Goal: Transaction & Acquisition: Purchase product/service

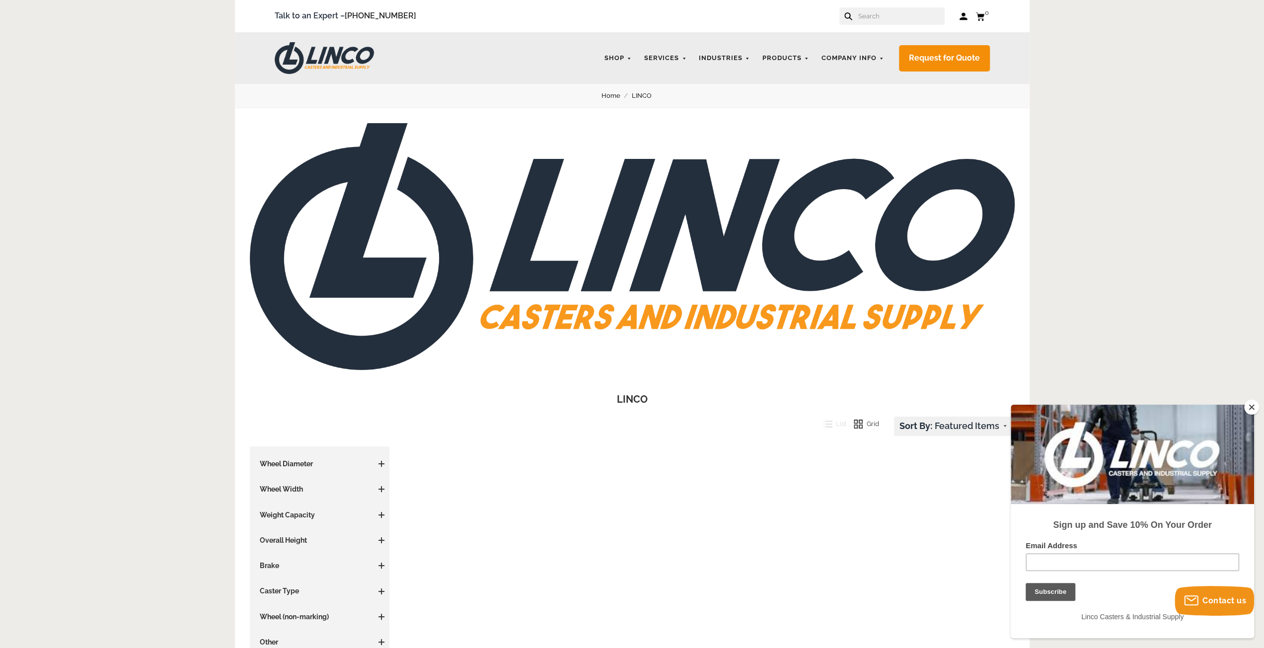
click at [872, 16] on input "text" at bounding box center [900, 15] width 87 height 17
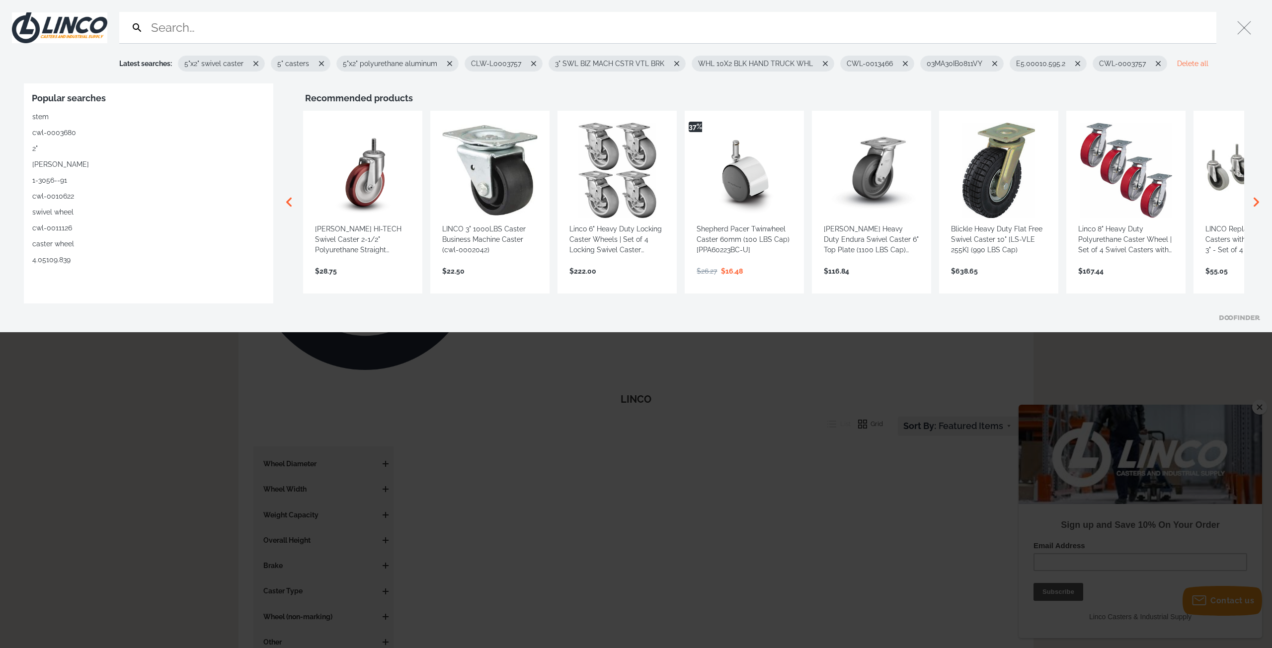
click at [854, 363] on div at bounding box center [636, 324] width 1272 height 648
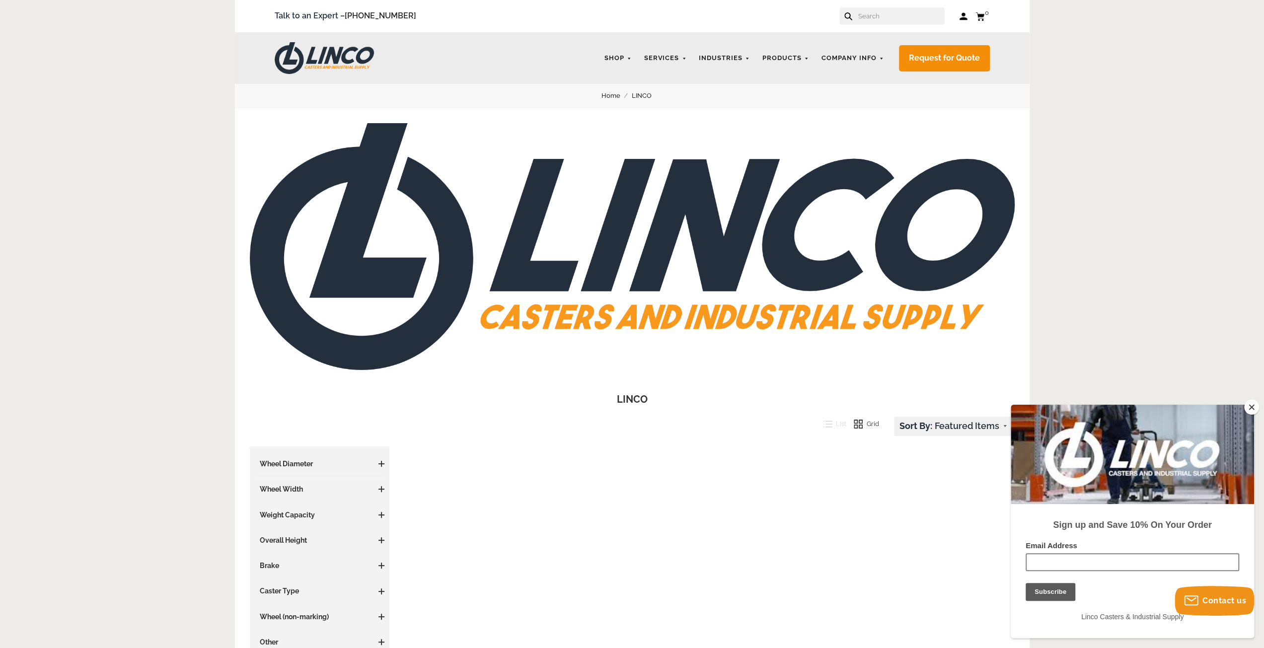
click at [1093, 561] on input "Email Address" at bounding box center [1133, 562] width 214 height 18
type input "ery@vxdesignsolutions.com"
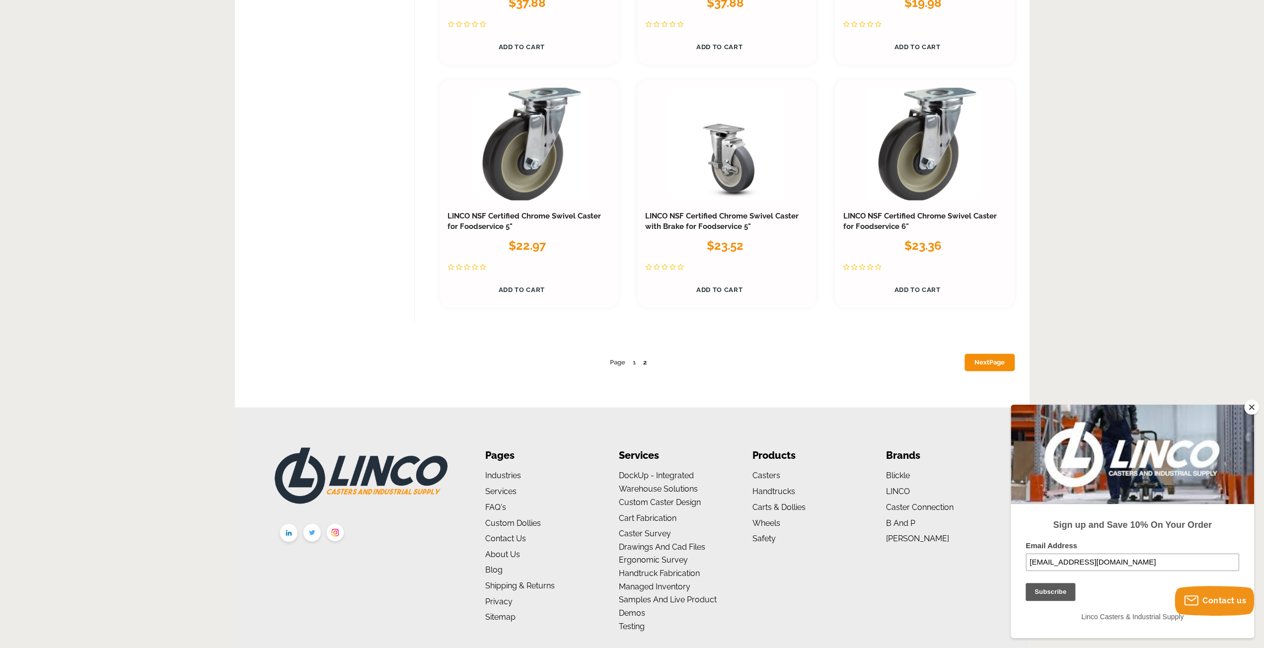
scroll to position [5201, 0]
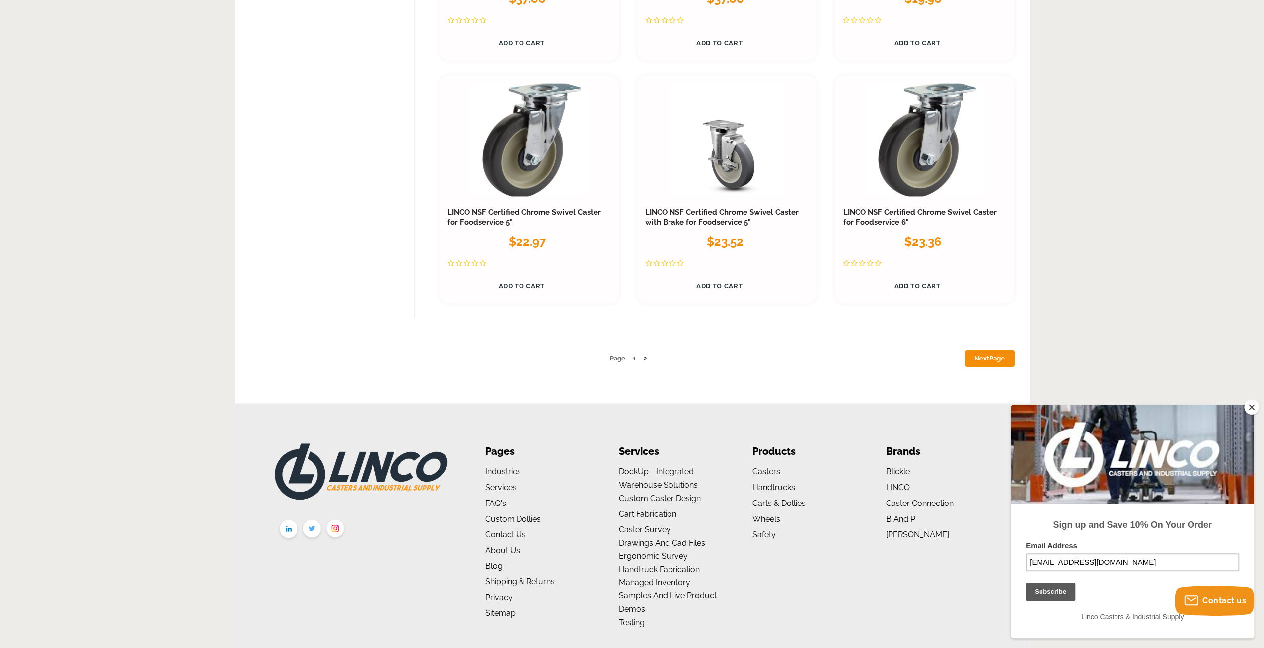
click at [982, 355] on link "Next Page" at bounding box center [990, 358] width 50 height 17
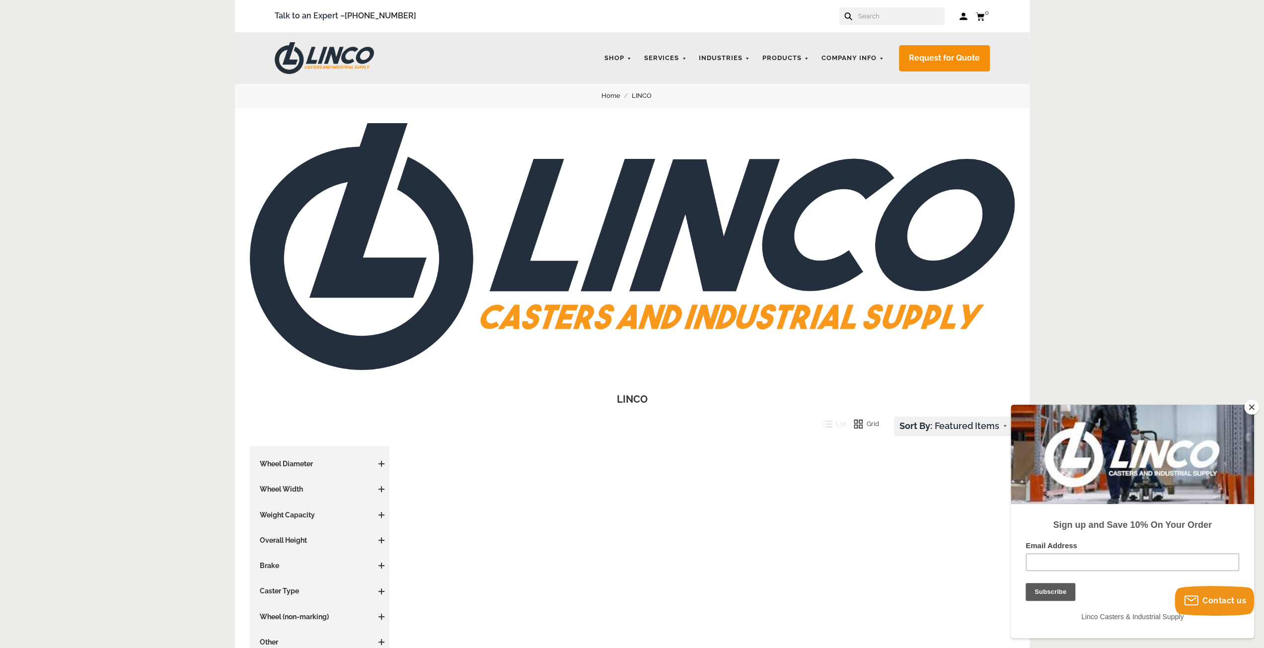
click at [1256, 408] on button "Close" at bounding box center [1252, 407] width 15 height 15
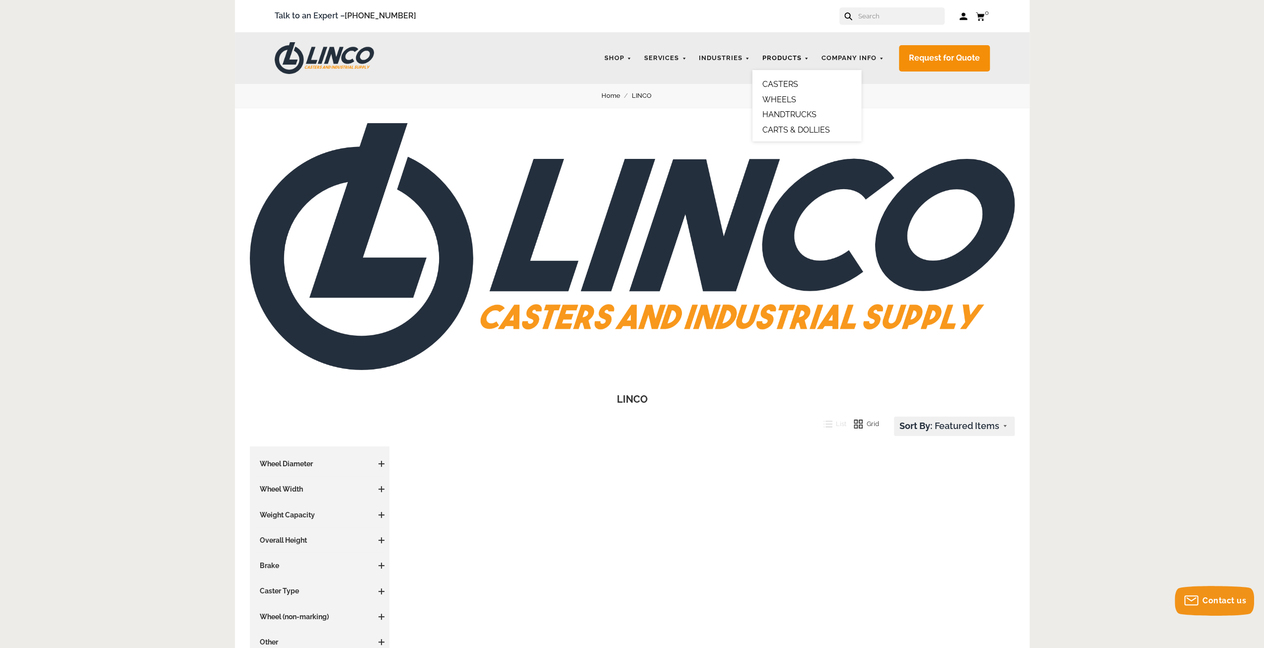
click at [799, 60] on link "Products" at bounding box center [786, 58] width 57 height 19
click at [783, 82] on link "CASTERS" at bounding box center [781, 83] width 36 height 9
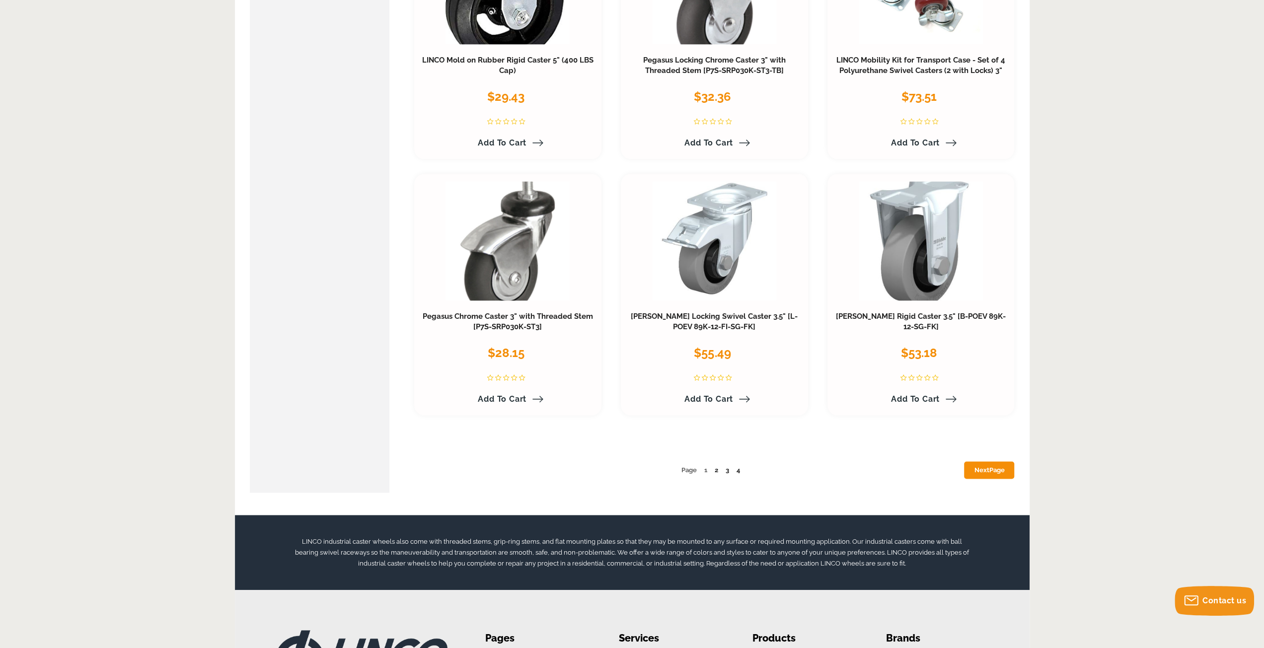
scroll to position [5043, 0]
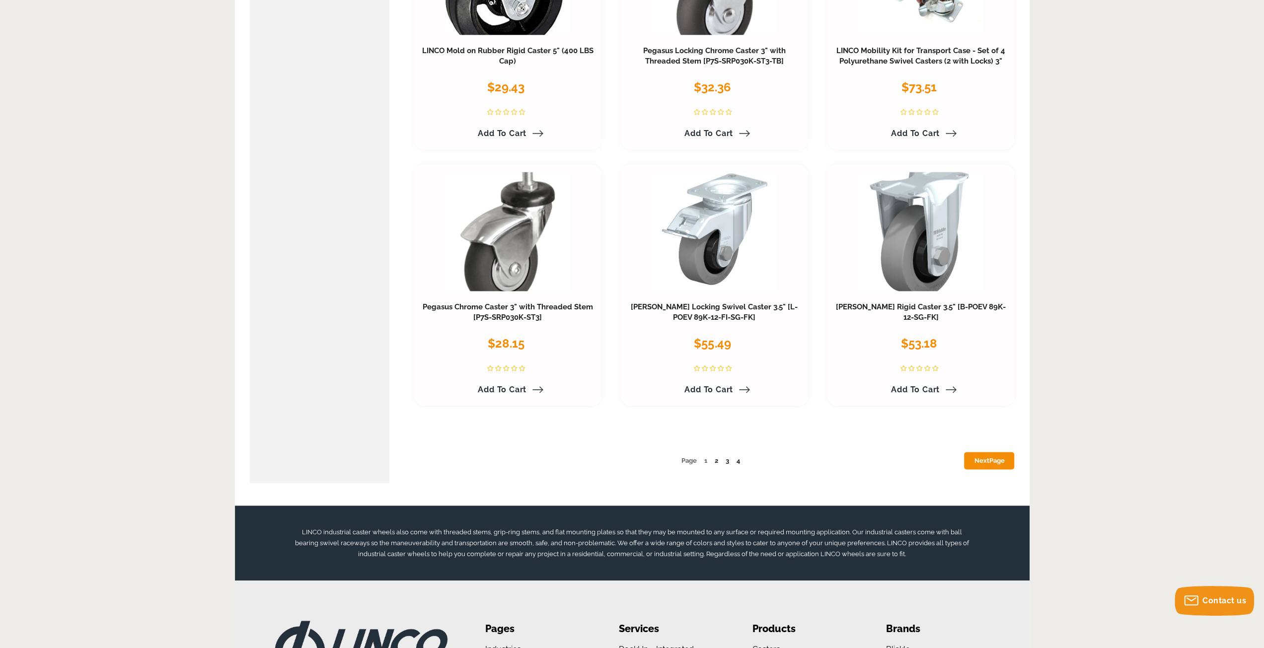
click at [983, 458] on link "Next Page" at bounding box center [989, 460] width 50 height 17
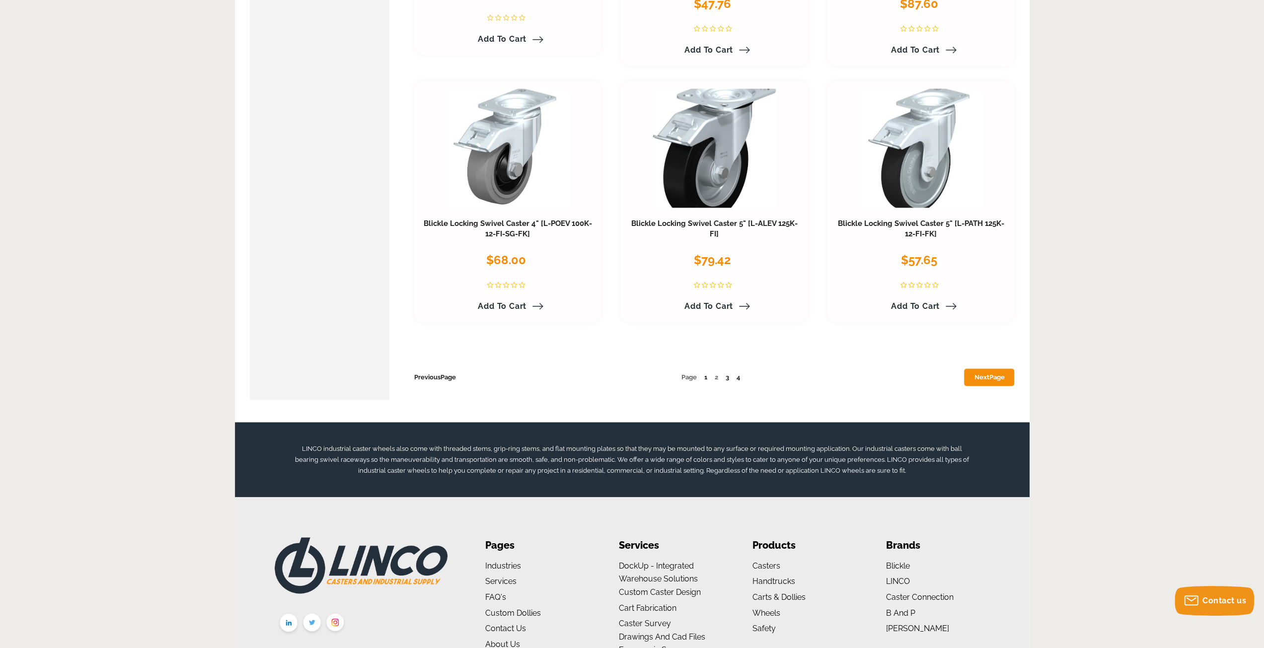
scroll to position [5126, 0]
click at [995, 369] on link "Next Page" at bounding box center [989, 377] width 50 height 17
click at [993, 373] on link "Next Page" at bounding box center [989, 377] width 50 height 17
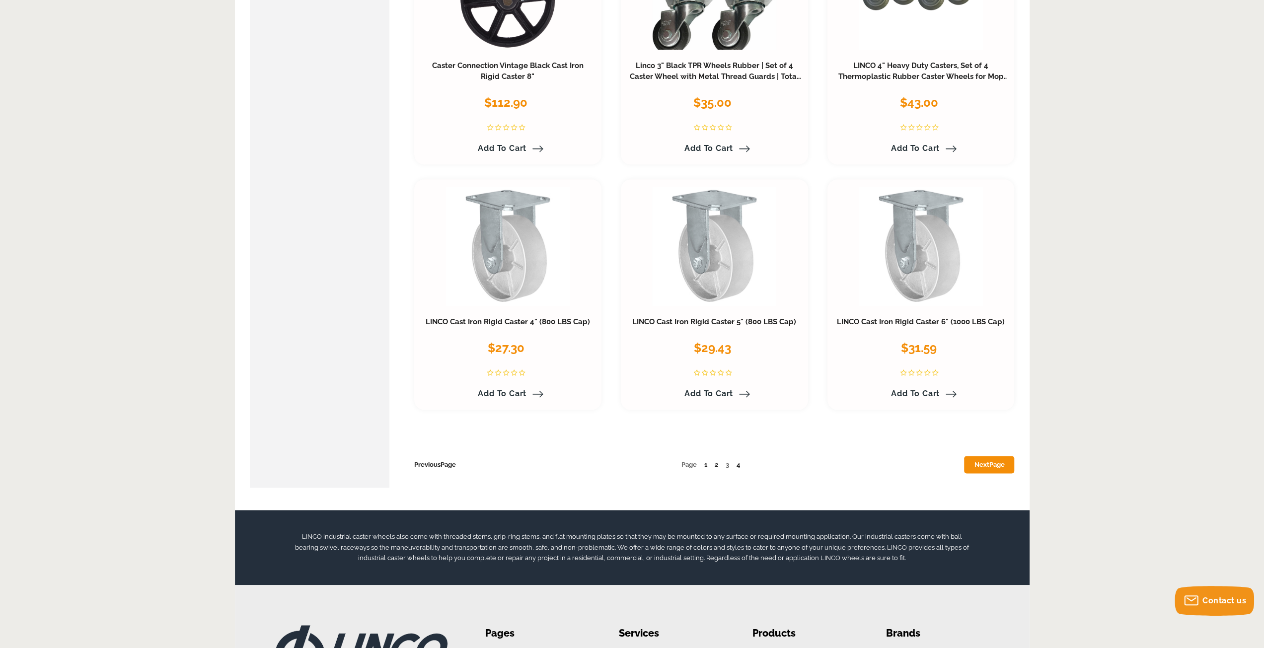
scroll to position [5016, 0]
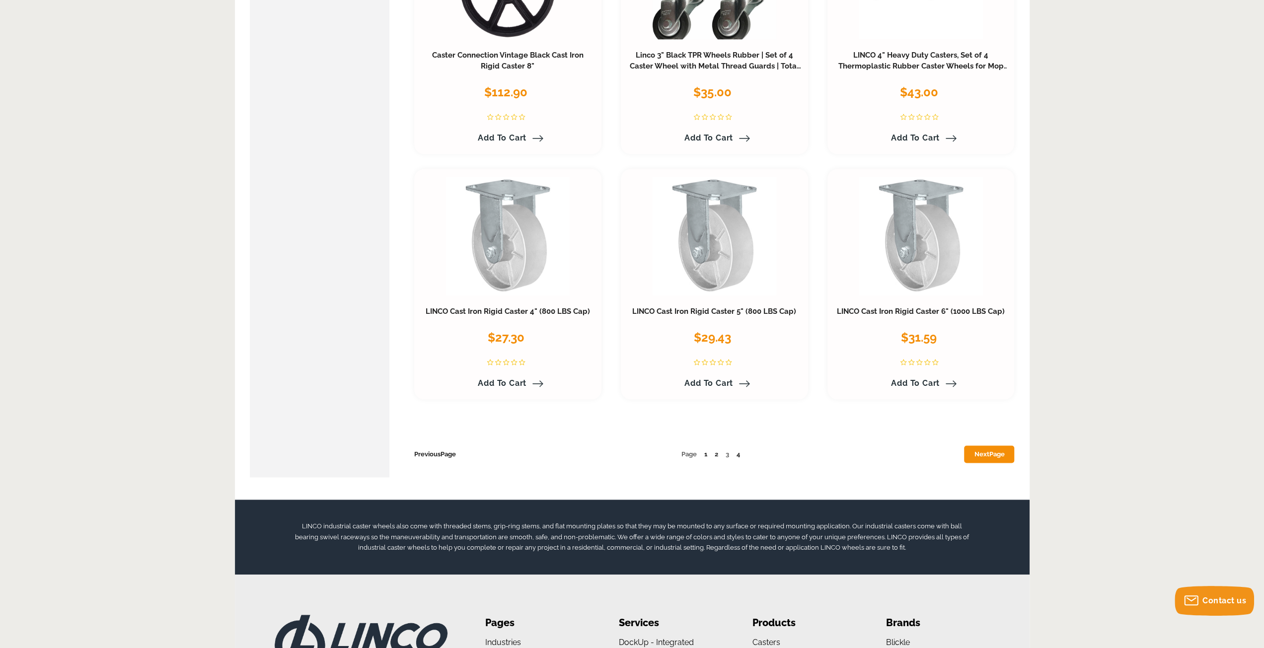
click at [997, 451] on span "Page" at bounding box center [996, 454] width 15 height 7
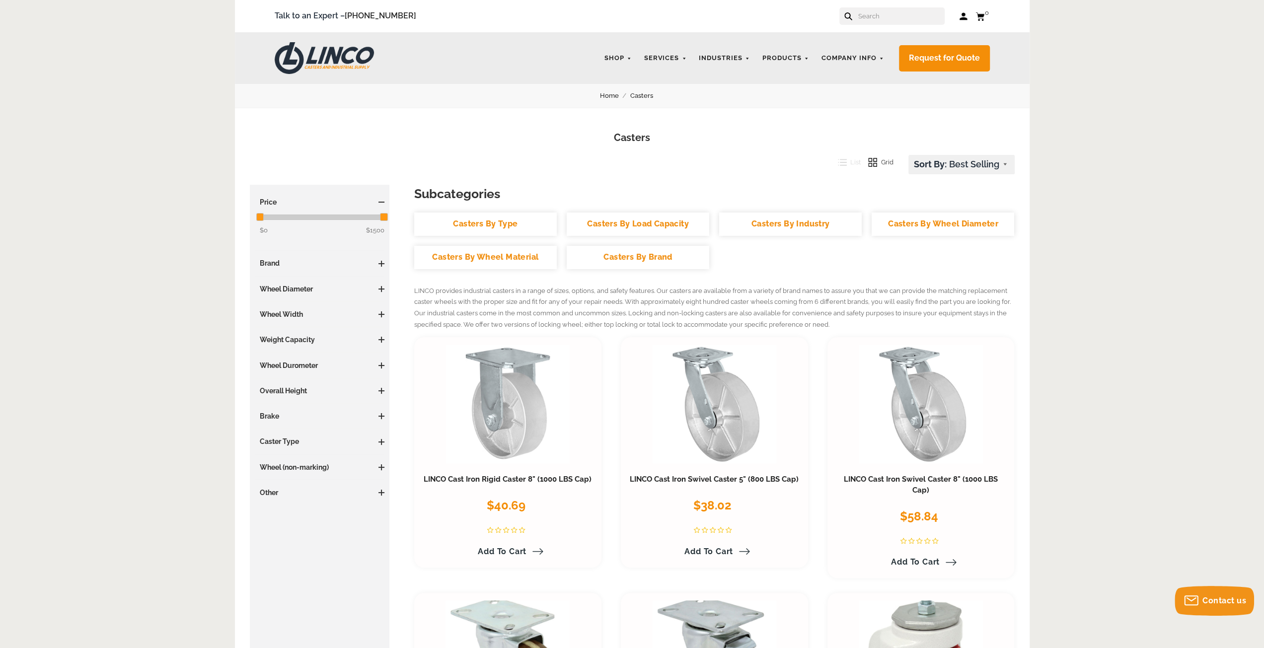
click at [692, 223] on link "Casters By Load Capacity" at bounding box center [638, 224] width 143 height 23
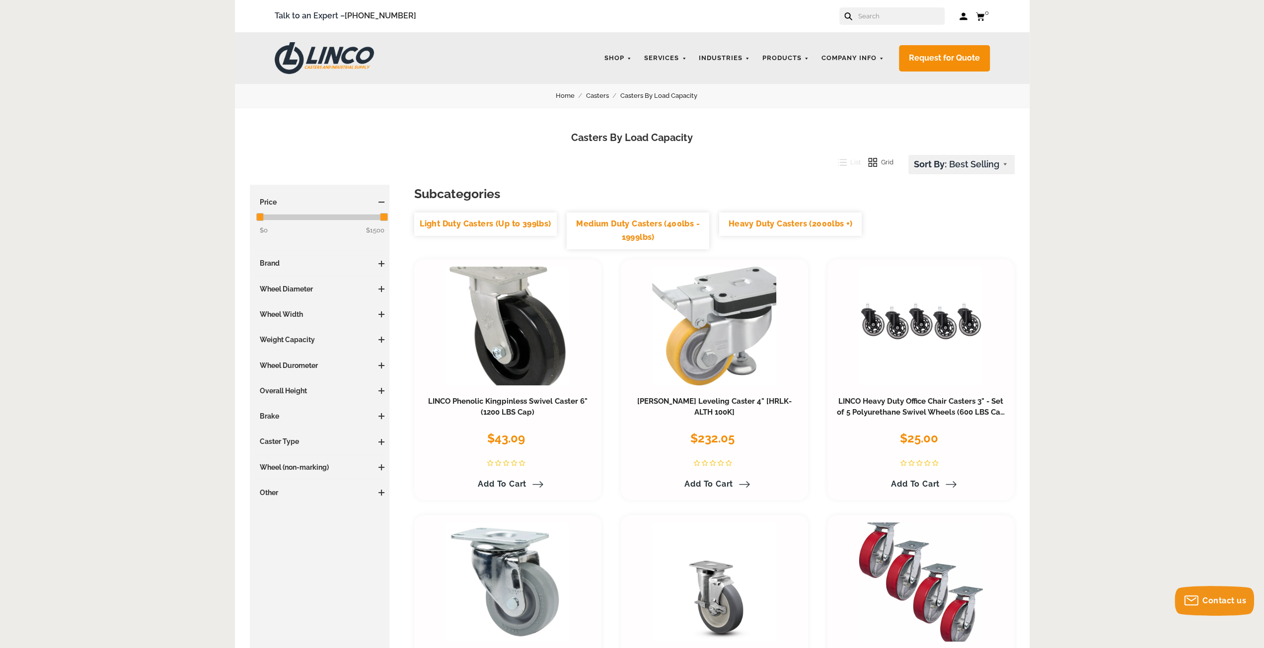
click at [793, 226] on link "Heavy Duty Casters (2000lbs +)" at bounding box center [790, 224] width 143 height 23
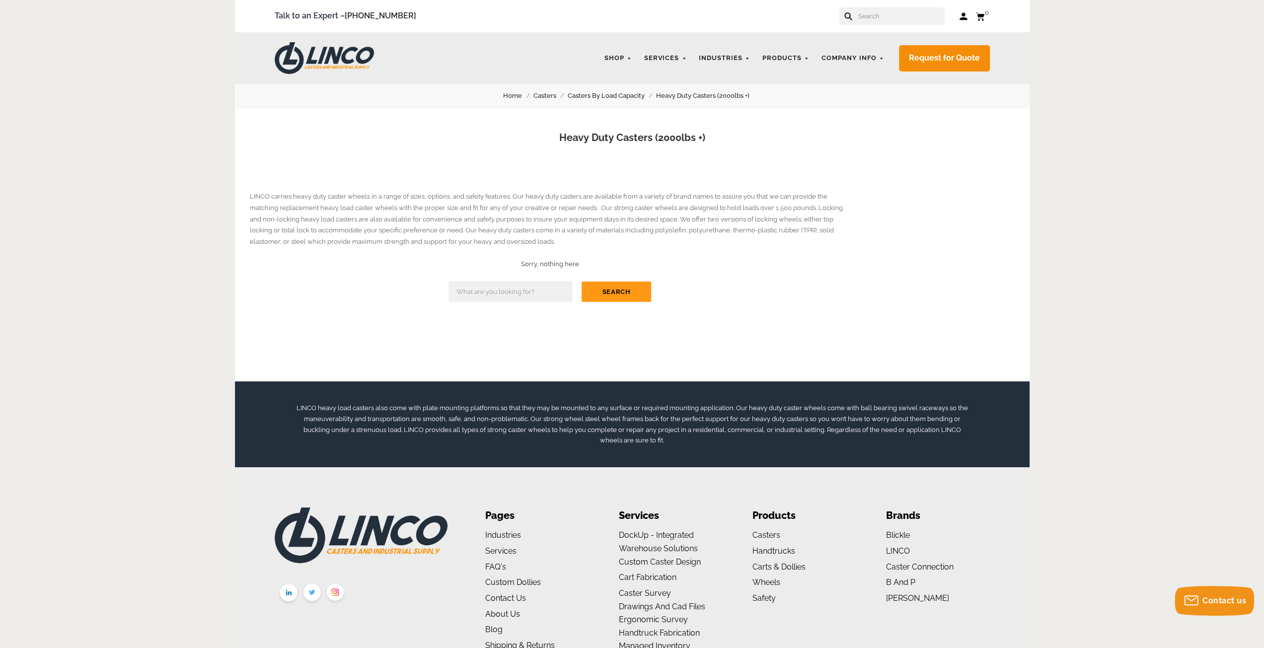
click at [622, 293] on button "Search" at bounding box center [617, 292] width 70 height 20
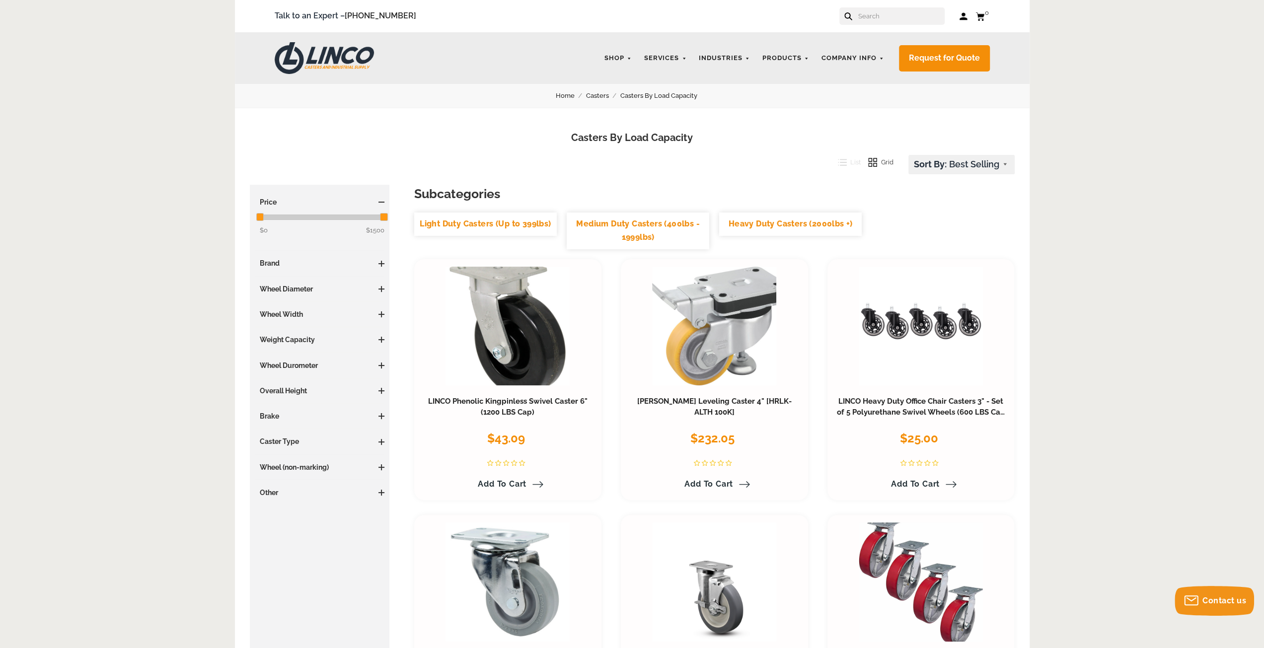
click at [666, 231] on link "Medium Duty Casters (400lbs - 1999lbs)" at bounding box center [638, 231] width 143 height 36
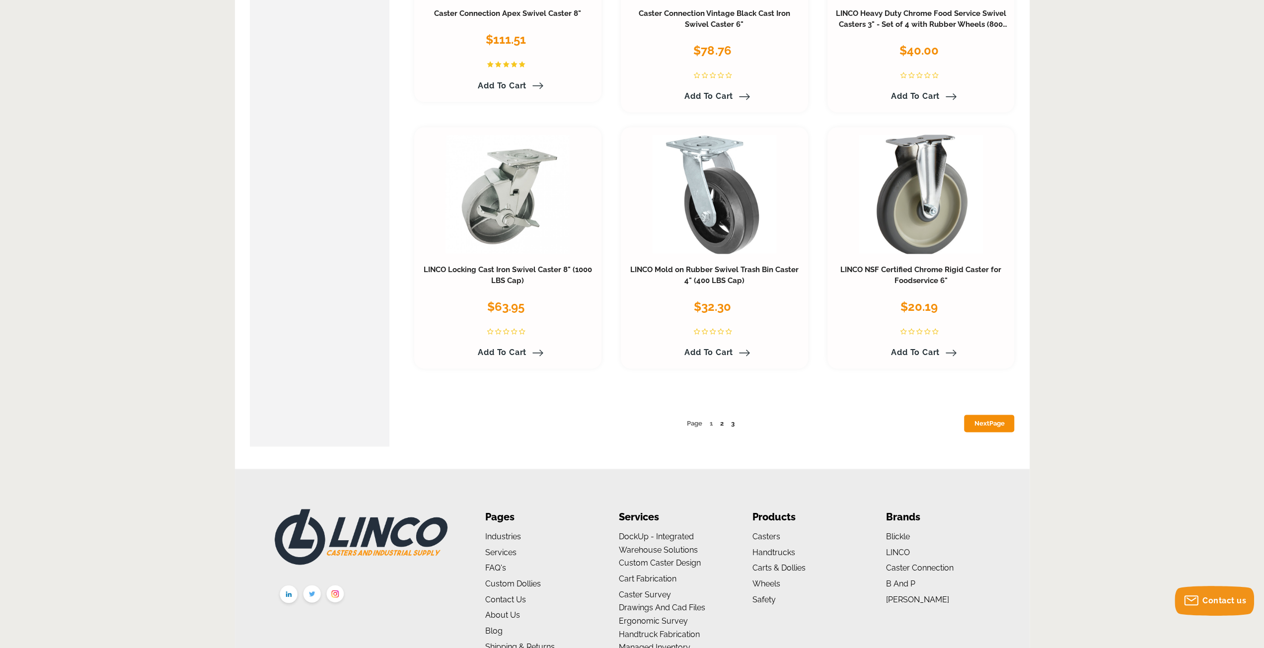
scroll to position [4930, 0]
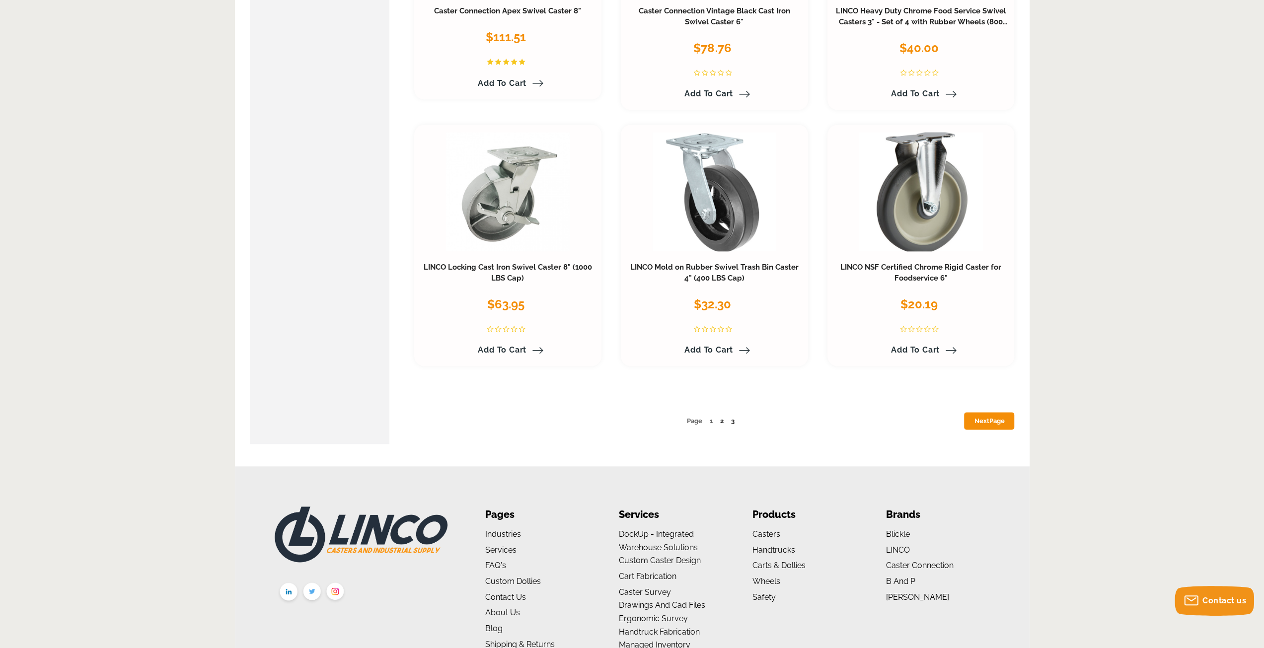
click at [1007, 417] on link "Next Page" at bounding box center [989, 420] width 50 height 17
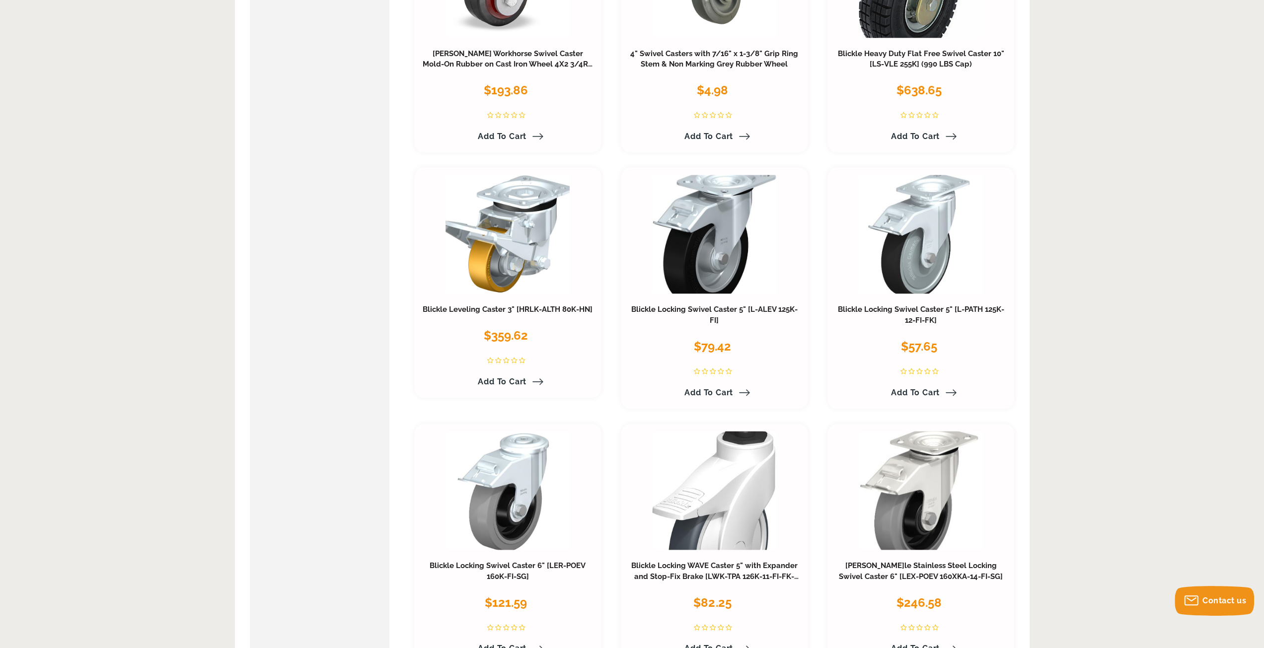
scroll to position [1043, 0]
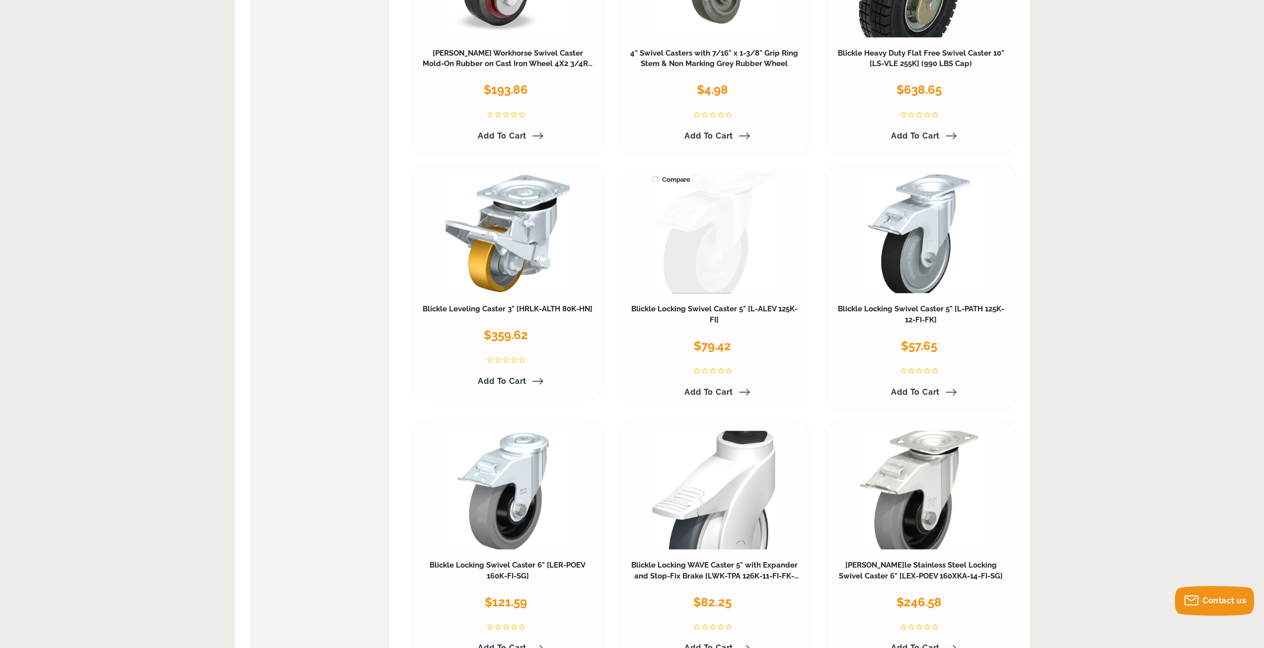
click at [707, 245] on link at bounding box center [714, 233] width 124 height 119
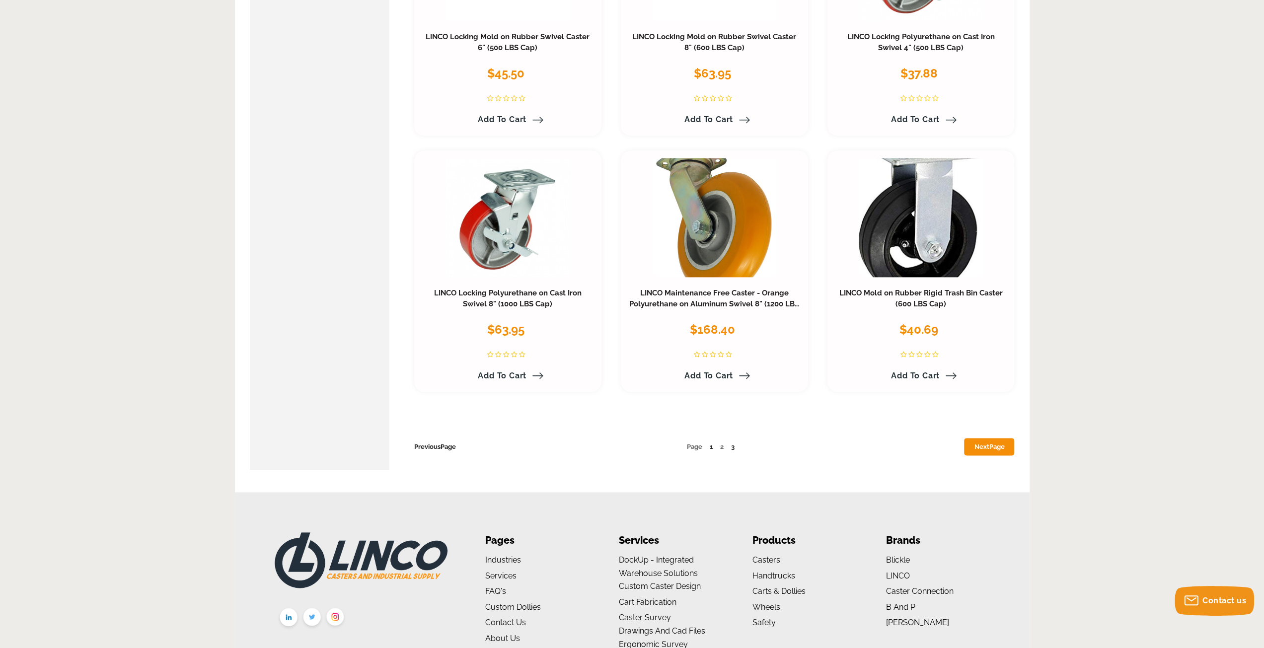
scroll to position [4875, 0]
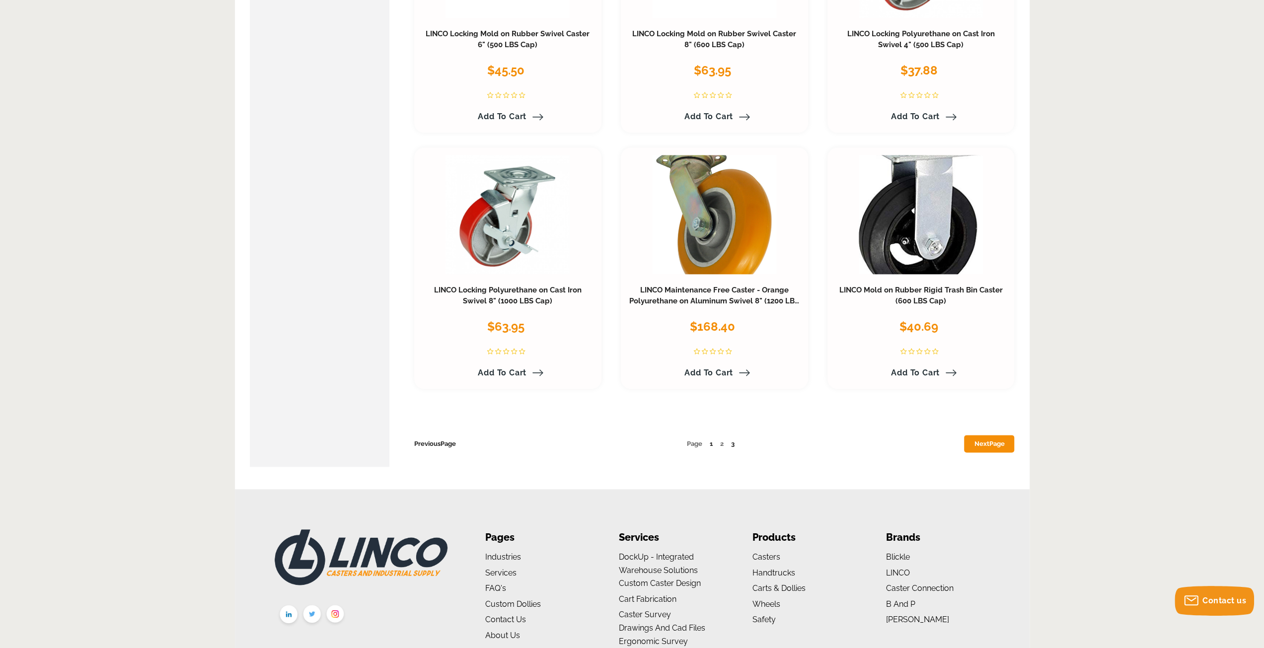
click at [983, 435] on link "Next Page" at bounding box center [989, 443] width 50 height 17
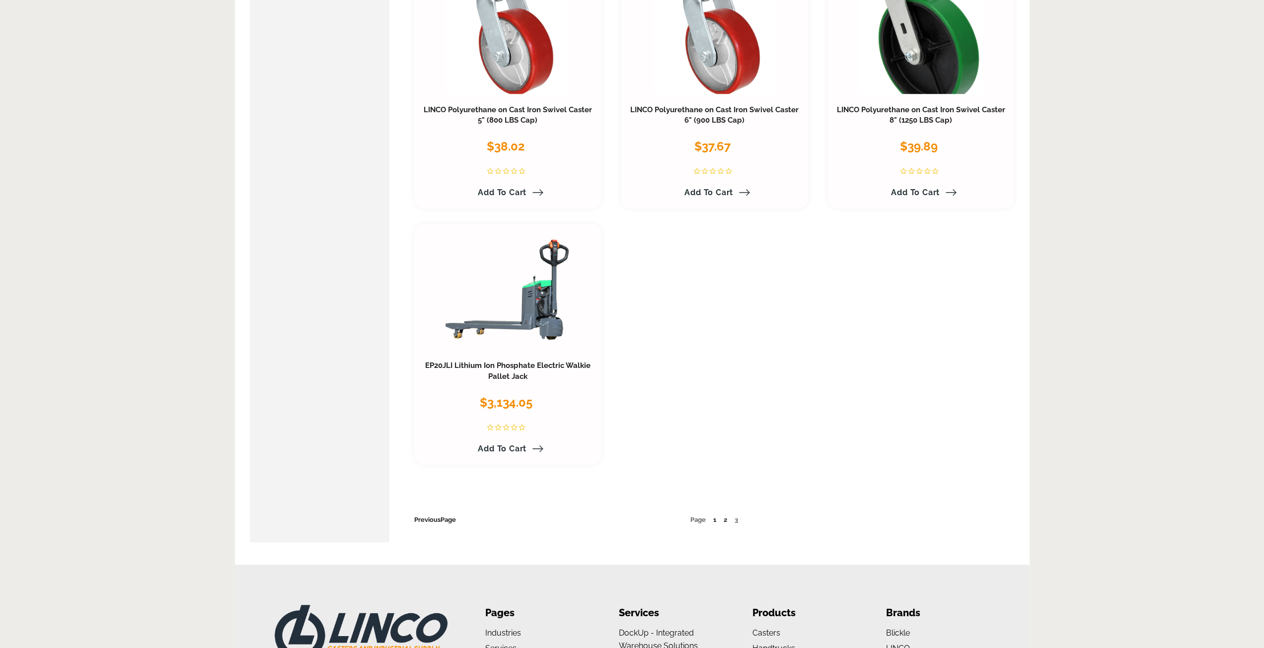
scroll to position [1004, 0]
